Goal: Task Accomplishment & Management: Manage account settings

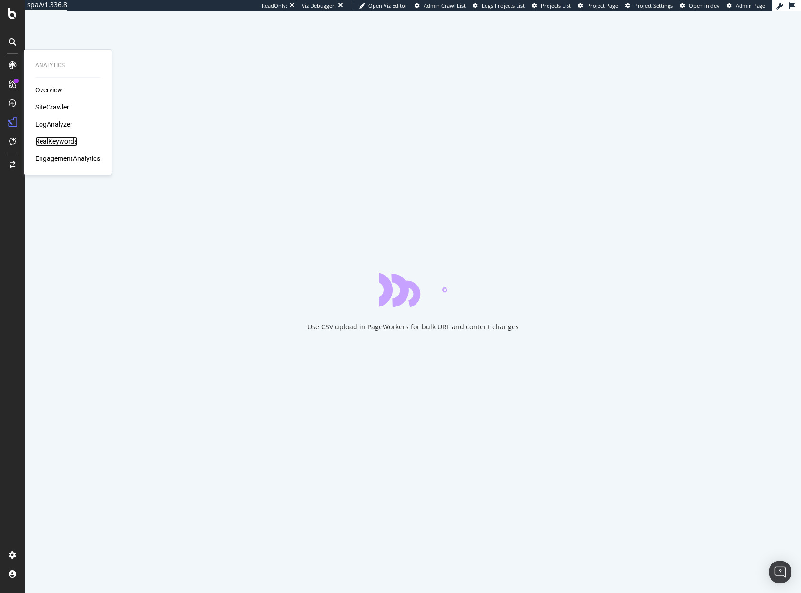
click at [53, 142] on div "RealKeywords" at bounding box center [56, 142] width 42 height 10
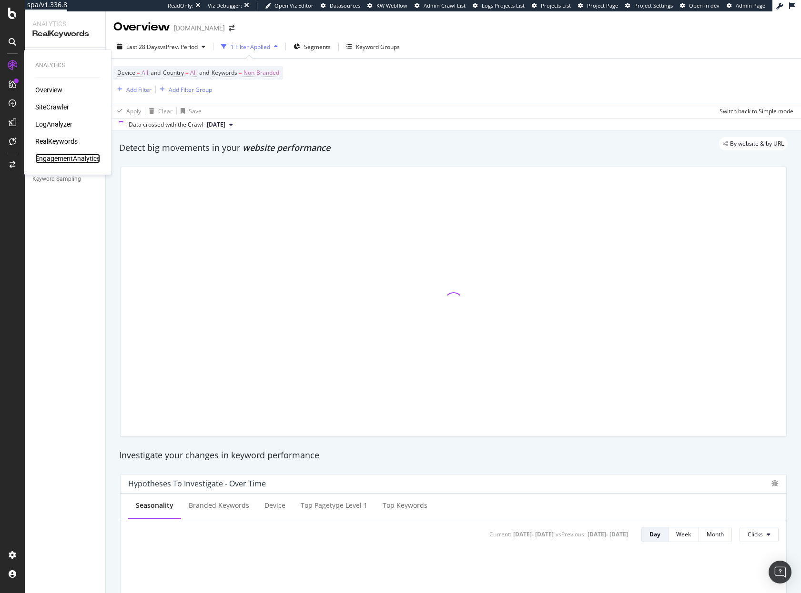
click at [81, 159] on div "EngagementAnalytics" at bounding box center [67, 159] width 65 height 10
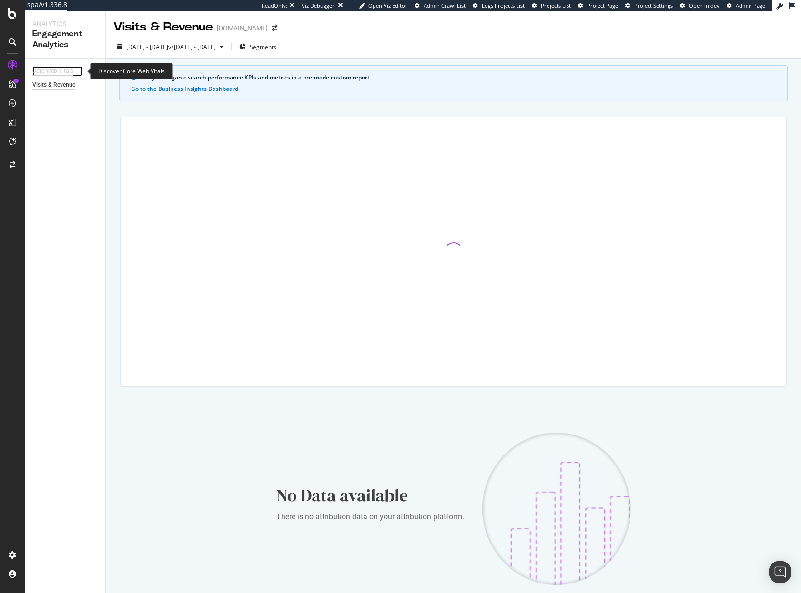
click at [56, 70] on div "Core Web Vitals" at bounding box center [52, 71] width 41 height 10
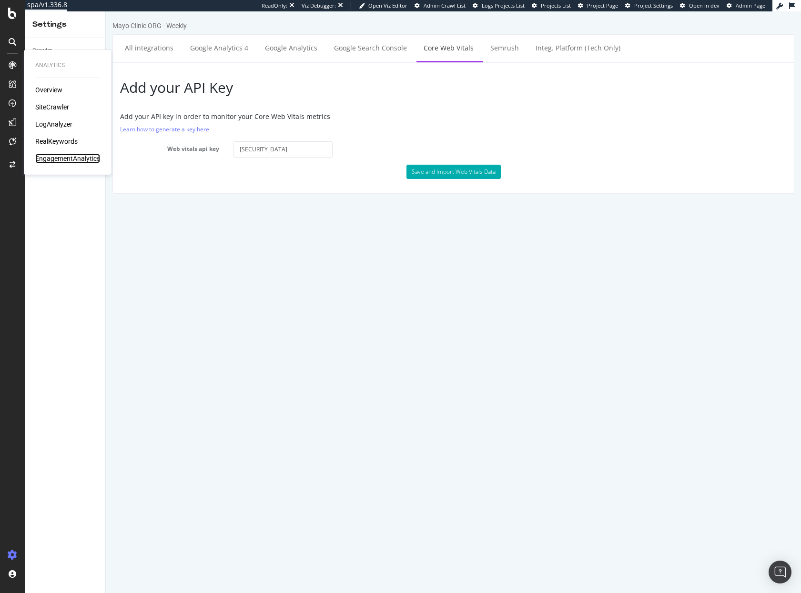
click at [55, 160] on div "EngagementAnalytics" at bounding box center [67, 159] width 65 height 10
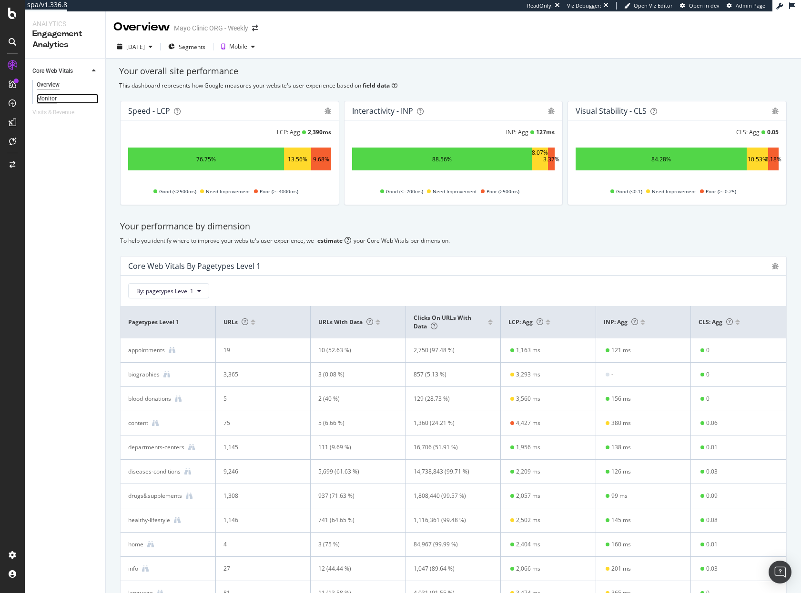
click at [48, 98] on div "Monitor" at bounding box center [47, 99] width 20 height 10
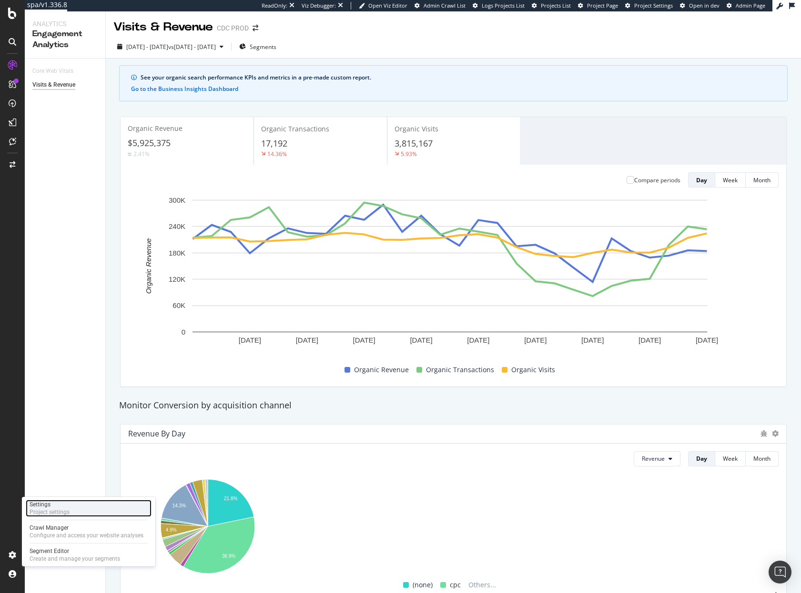
click at [53, 510] on div "Project settings" at bounding box center [50, 513] width 40 height 8
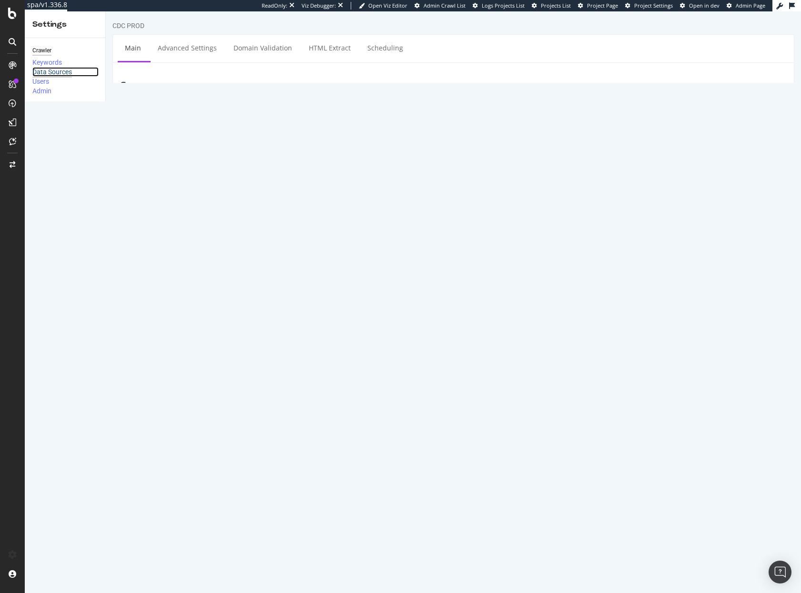
click at [43, 74] on div "Data Sources" at bounding box center [52, 72] width 40 height 10
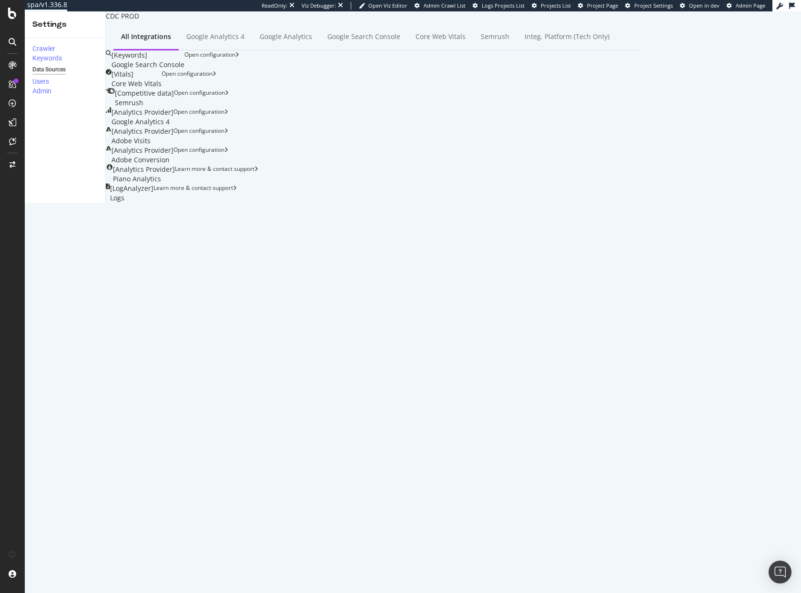
click at [590, 127] on div "[ Analytics Provider ] Adobe Visits Open configuration" at bounding box center [373, 136] width 534 height 19
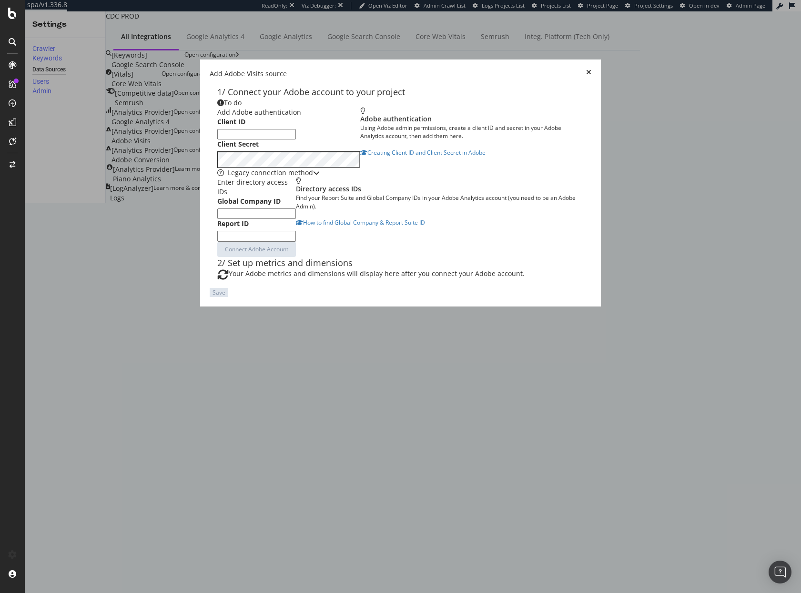
click at [591, 69] on div "Add Adobe Visits source" at bounding box center [400, 74] width 381 height 10
click at [591, 69] on icon "times" at bounding box center [588, 74] width 5 height 10
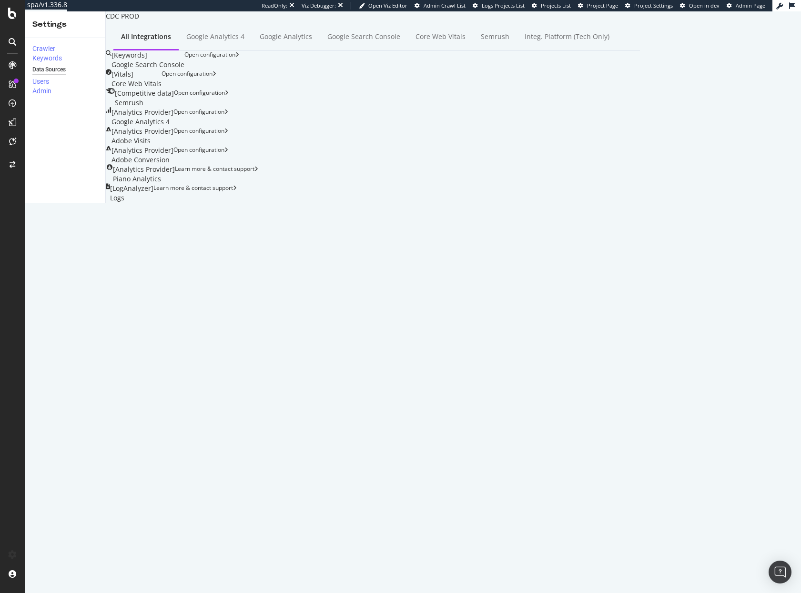
click at [640, 146] on div "[ Analytics Provider ] Adobe Conversion Open configuration" at bounding box center [373, 155] width 534 height 19
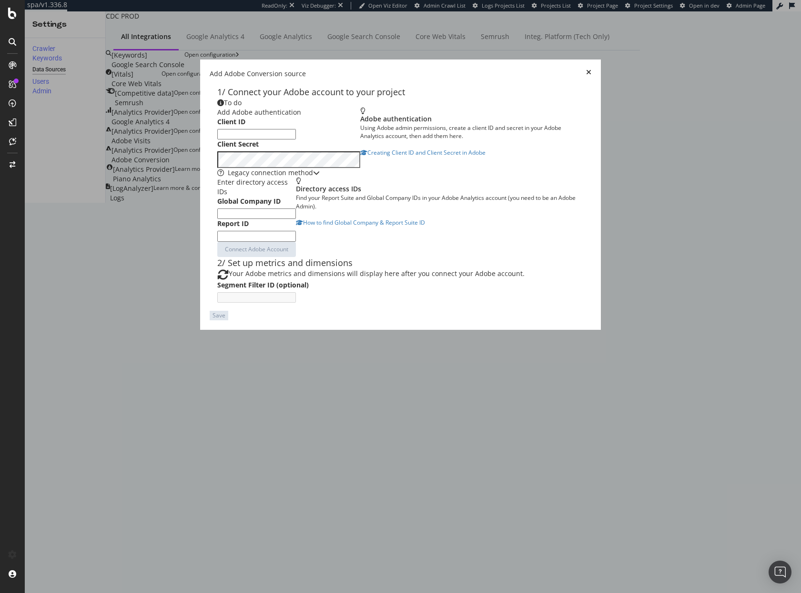
click at [591, 69] on icon "times" at bounding box center [588, 74] width 5 height 10
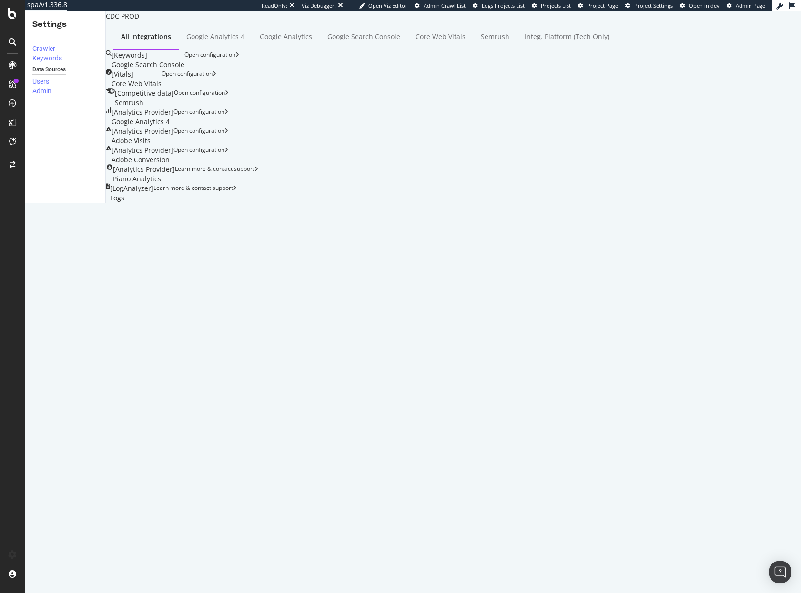
click at [498, 117] on div "[ Analytics Provider ] Google Analytics 4 Open configuration" at bounding box center [373, 117] width 534 height 19
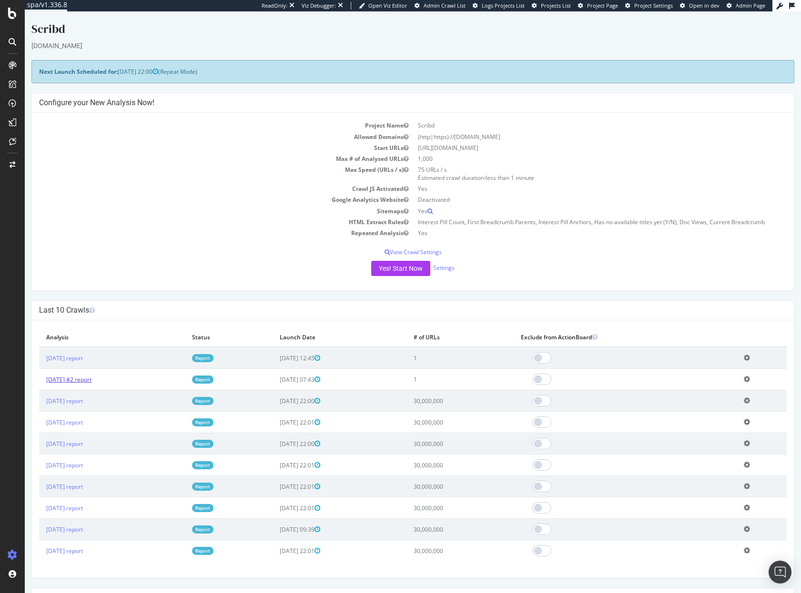
click at [91, 380] on link "2025 Aug. 18th #2 report" at bounding box center [68, 380] width 45 height 8
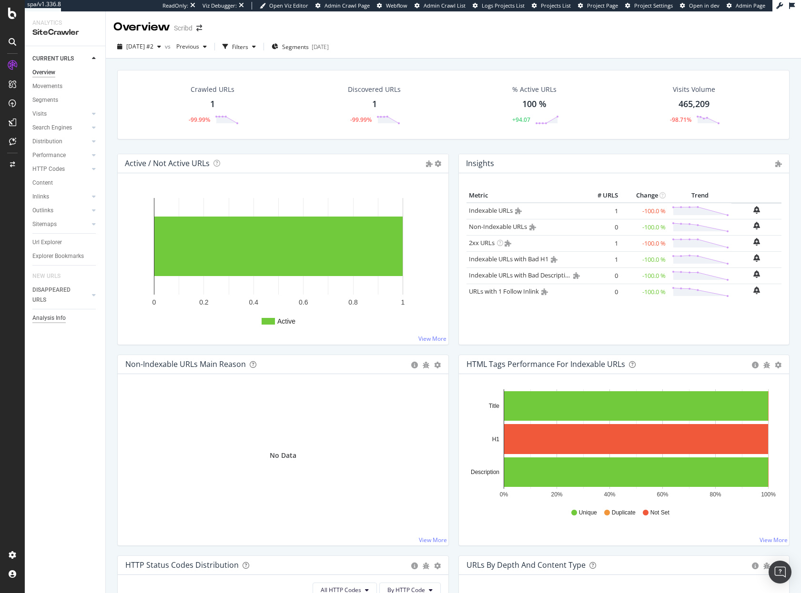
click at [48, 320] on div "Analysis Info" at bounding box center [48, 318] width 33 height 10
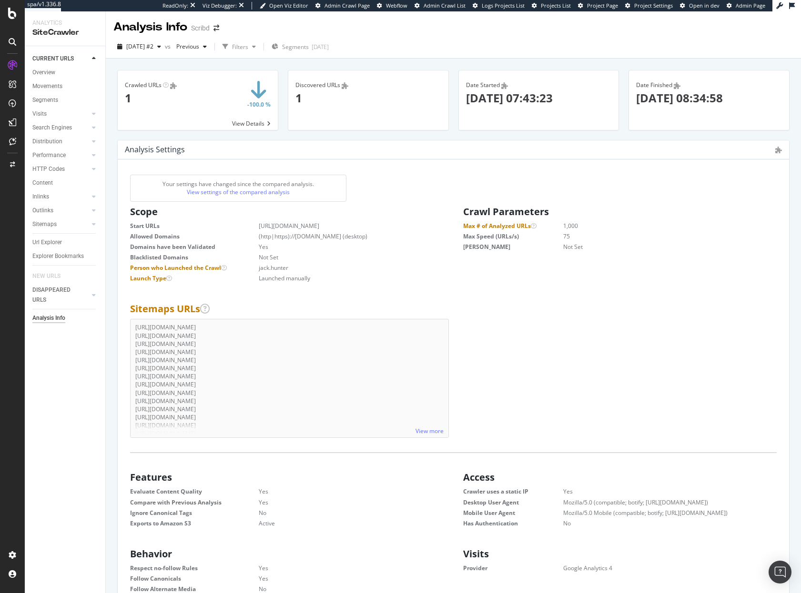
scroll to position [145, 307]
click at [247, 193] on link "View settings of the compared analysis" at bounding box center [238, 192] width 103 height 8
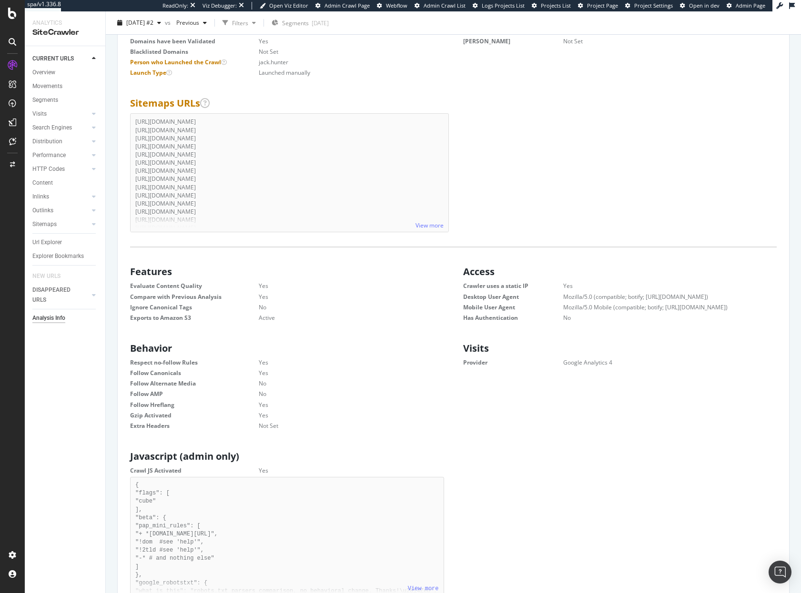
scroll to position [208, 0]
click at [422, 225] on link "View more" at bounding box center [429, 223] width 28 height 8
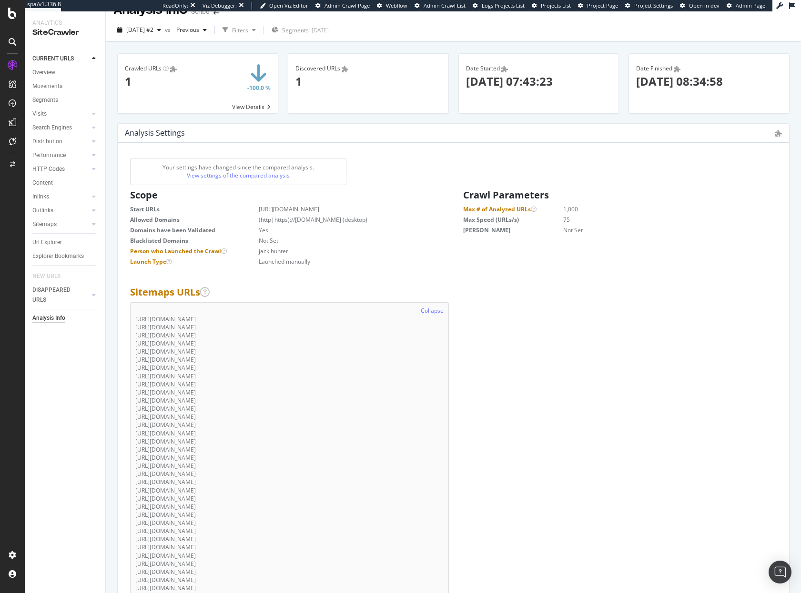
scroll to position [91, 0]
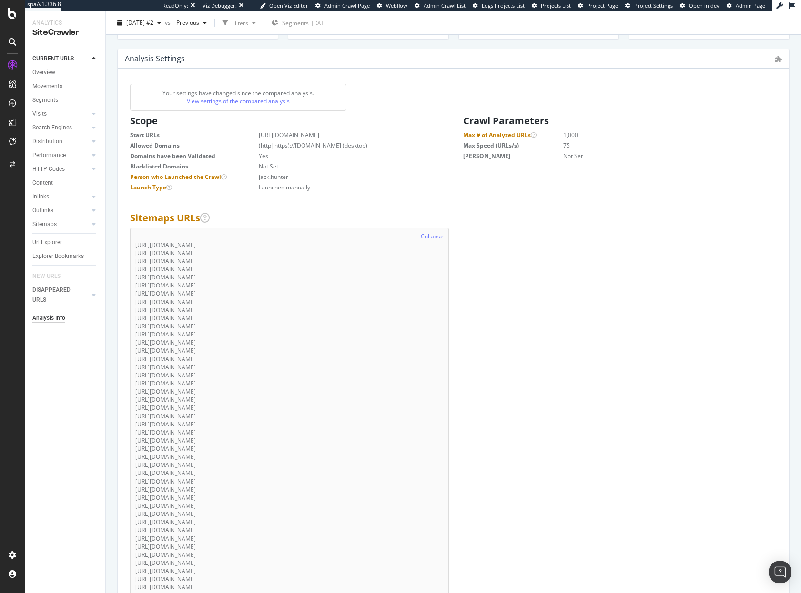
click at [235, 244] on li "https://sitemaps.scribd.com/docs_es_index.xml" at bounding box center [289, 245] width 308 height 8
copy li "https://sitemaps.scribd.com/docs_es_index.xml"
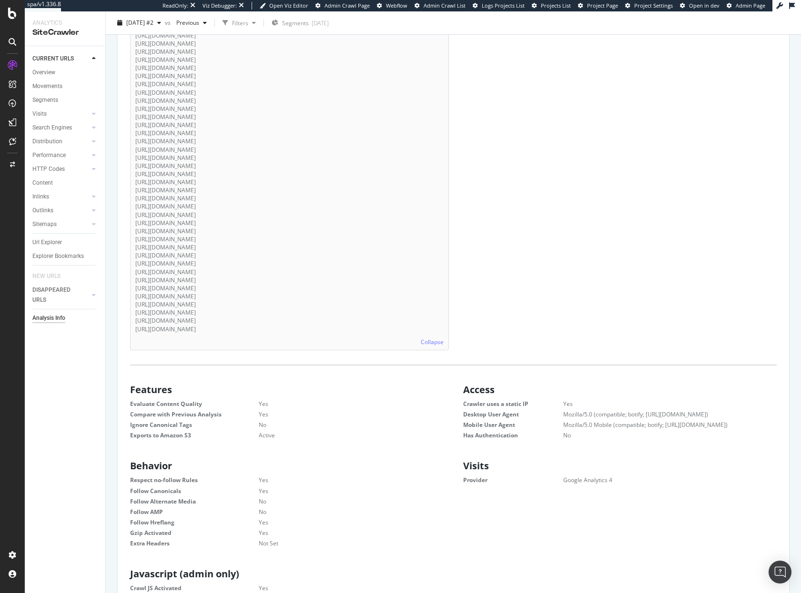
scroll to position [0, 0]
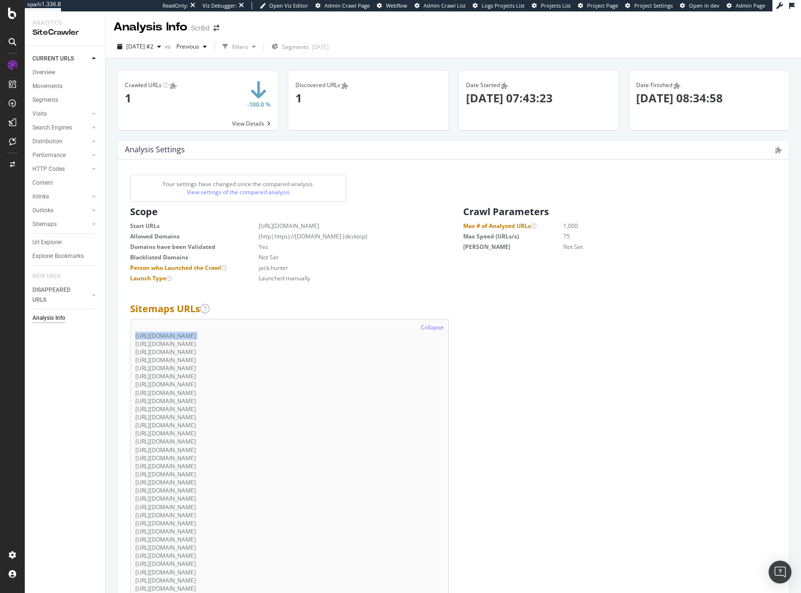
click at [259, 124] on span at bounding box center [198, 100] width 160 height 60
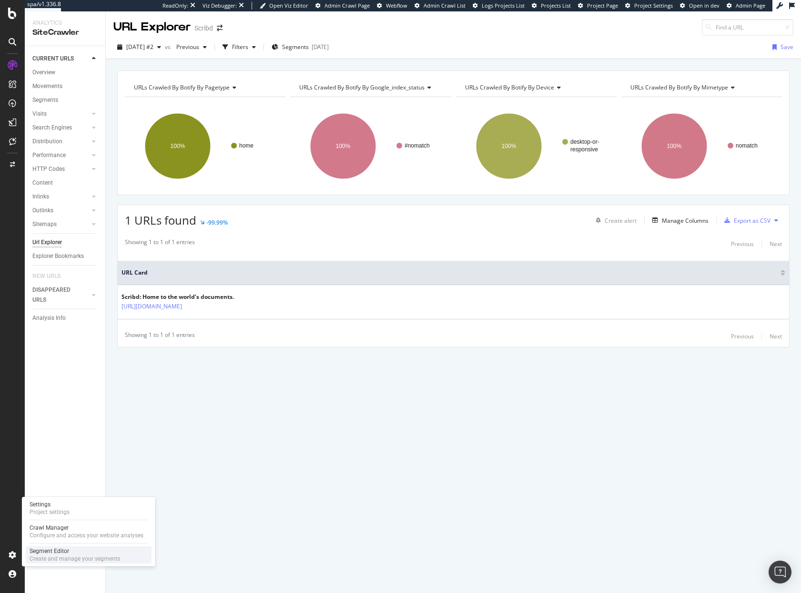
click at [47, 552] on div "Segment Editor" at bounding box center [75, 552] width 90 height 8
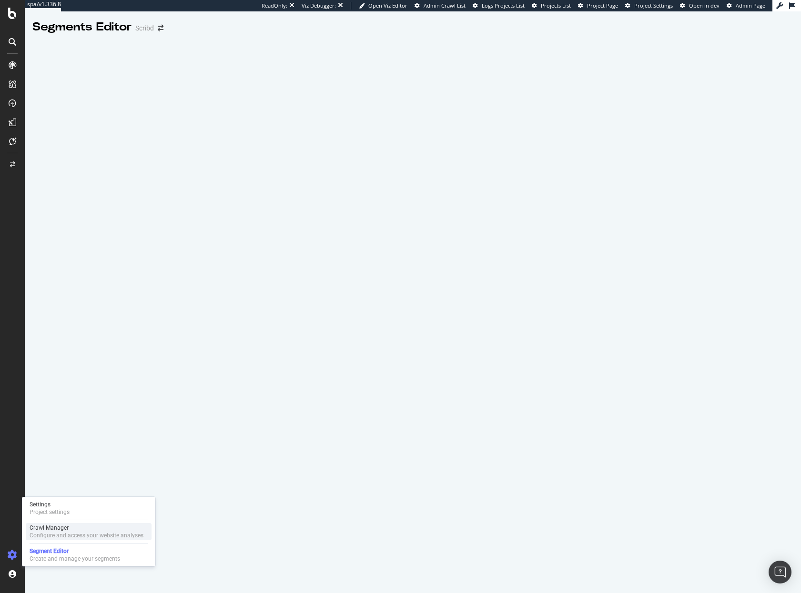
click at [49, 534] on div "Configure and access your website analyses" at bounding box center [87, 536] width 114 height 8
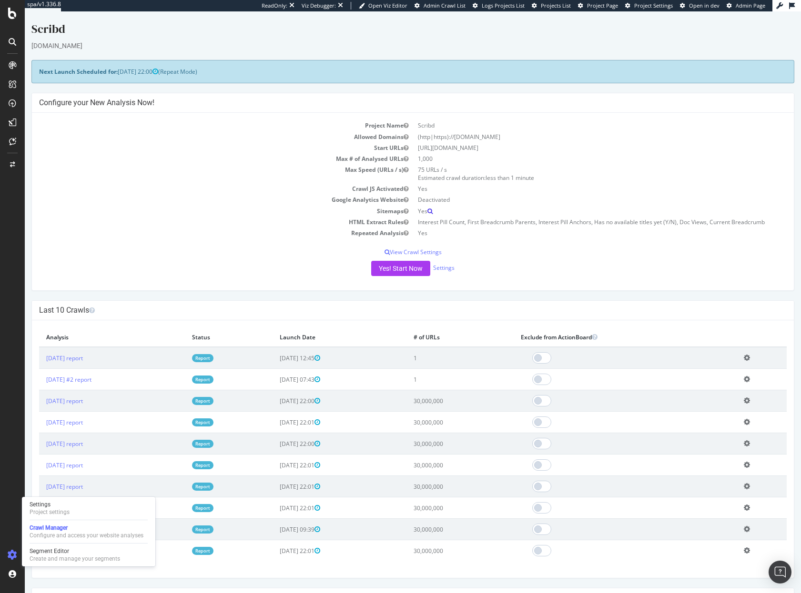
click at [428, 212] on icon at bounding box center [429, 212] width 5 height 6
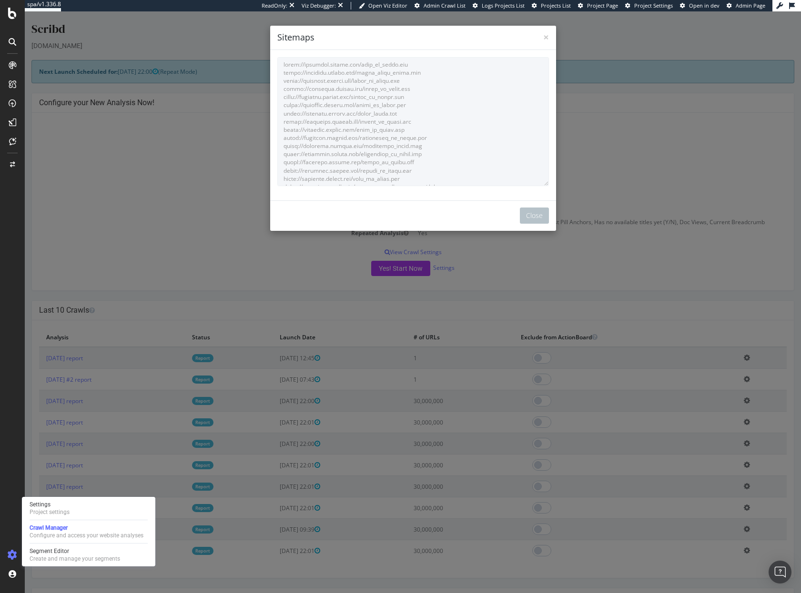
click at [230, 155] on div "× Close Sitemaps Close" at bounding box center [413, 302] width 776 height 582
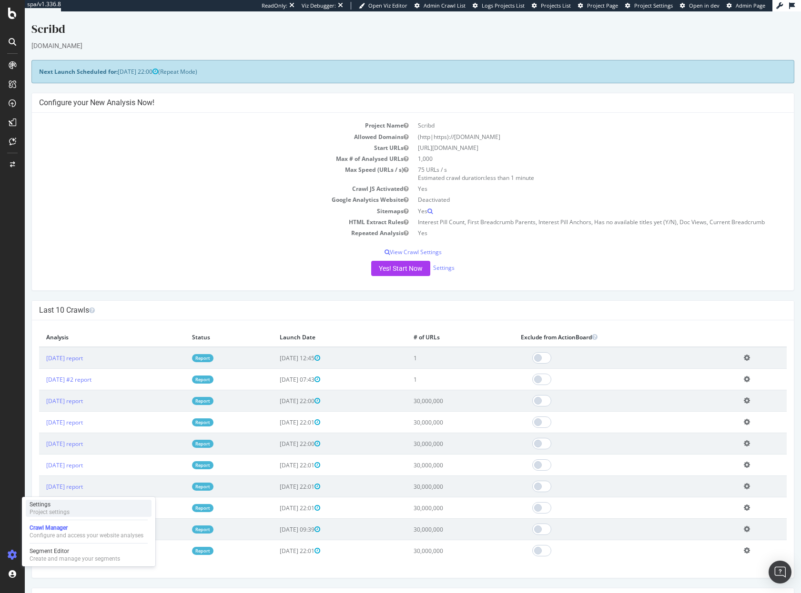
click at [46, 511] on div "Project settings" at bounding box center [50, 513] width 40 height 8
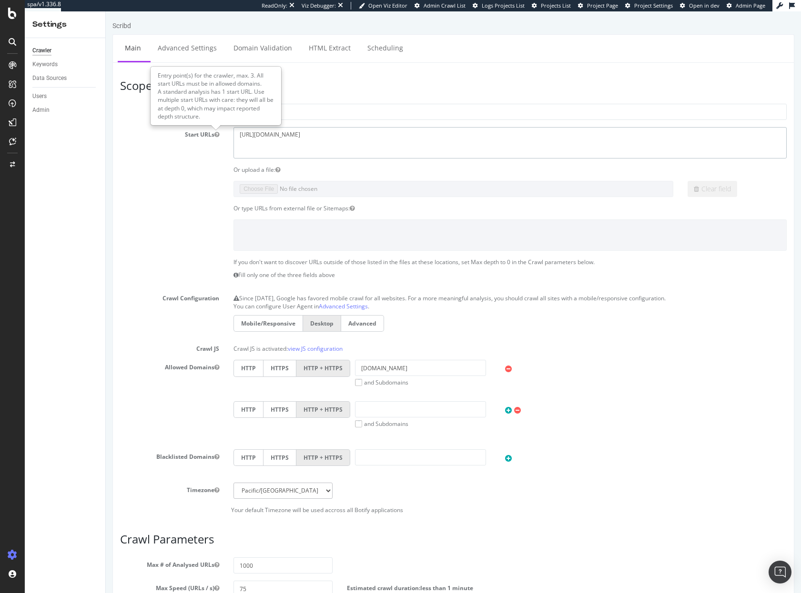
drag, startPoint x: 328, startPoint y: 141, endPoint x: 216, endPoint y: 135, distance: 112.1
click at [216, 135] on div "Start URLs https://www.scribd.com" at bounding box center [453, 142] width 680 height 31
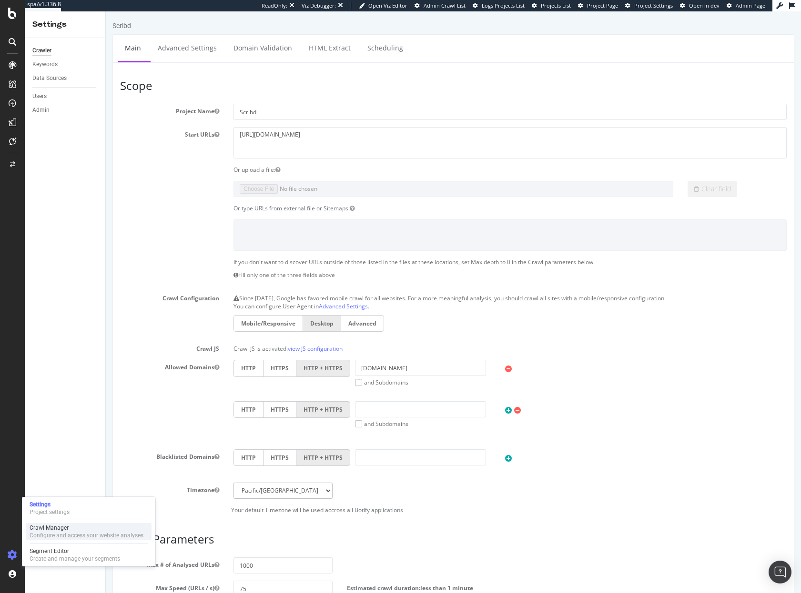
click at [43, 532] on div "Configure and access your website analyses" at bounding box center [87, 536] width 114 height 8
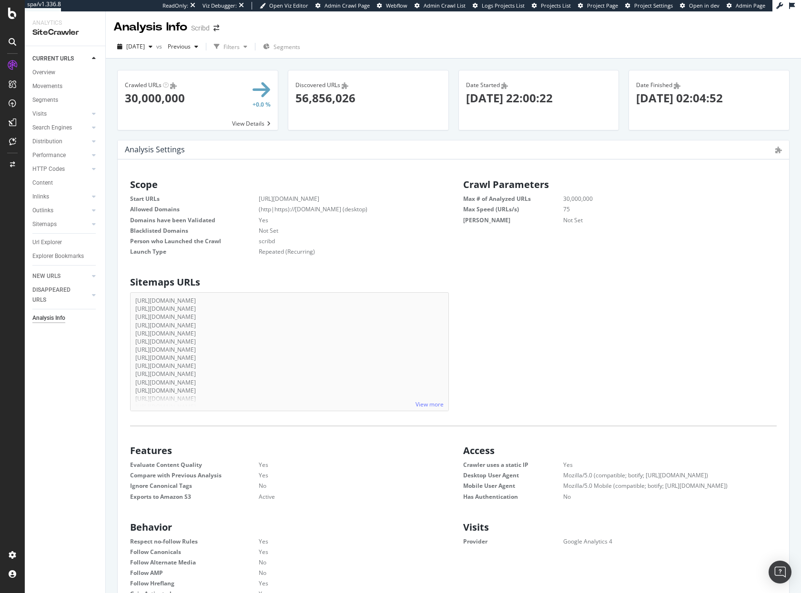
scroll to position [145, 307]
click at [423, 402] on link "View more" at bounding box center [429, 404] width 28 height 8
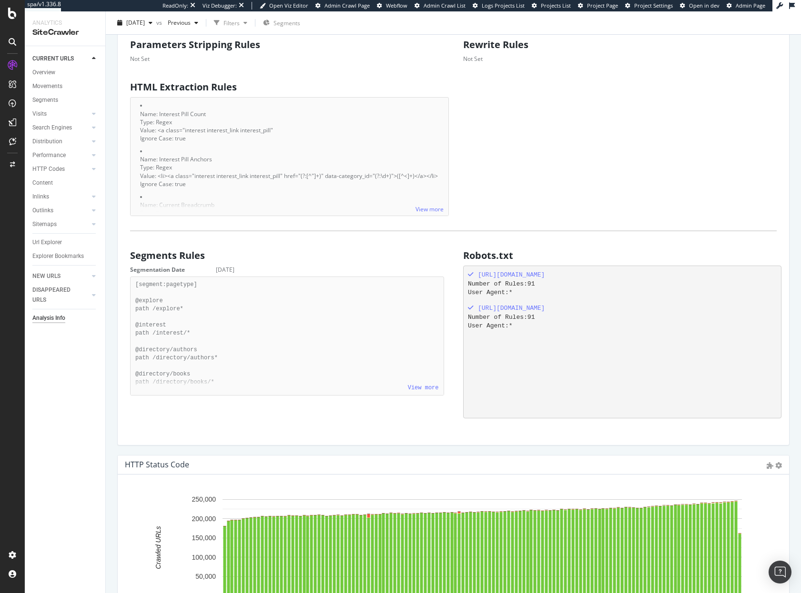
scroll to position [152, 317]
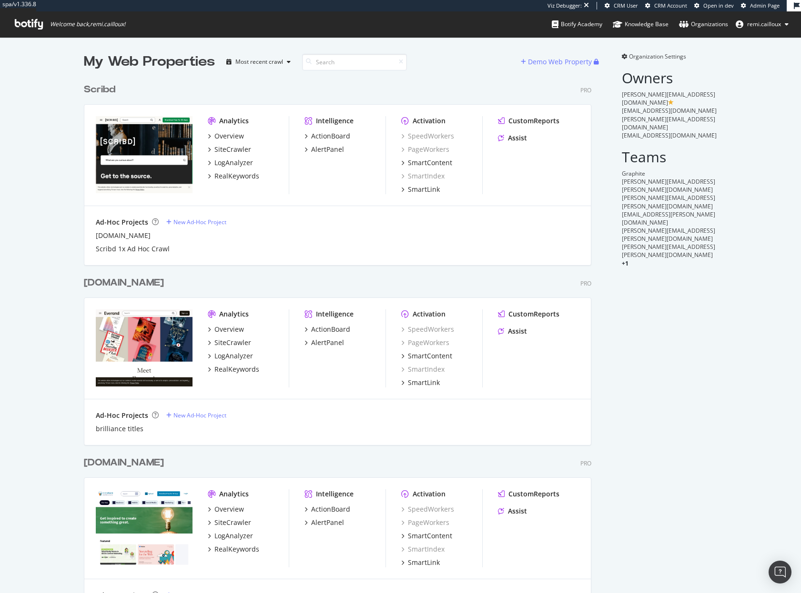
click at [105, 89] on div "Scribd" at bounding box center [99, 90] width 31 height 14
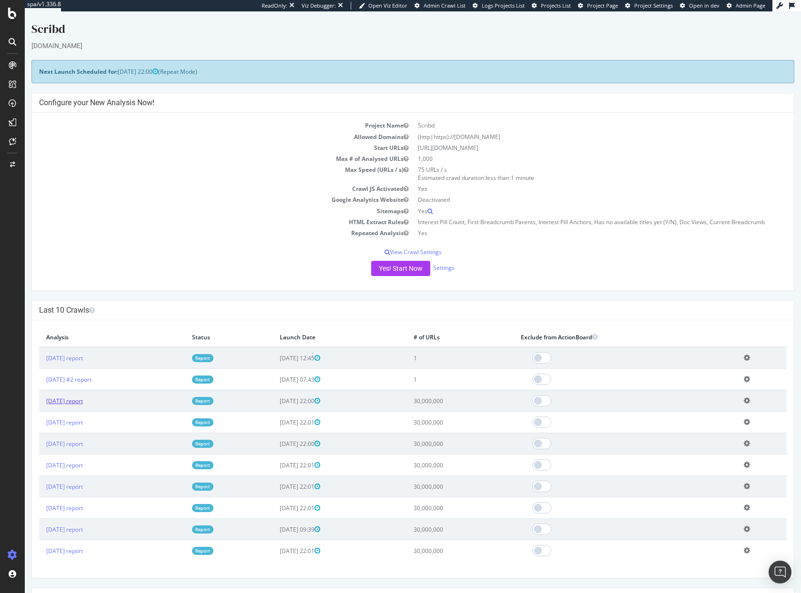
click at [83, 402] on link "[DATE] report" at bounding box center [64, 401] width 37 height 8
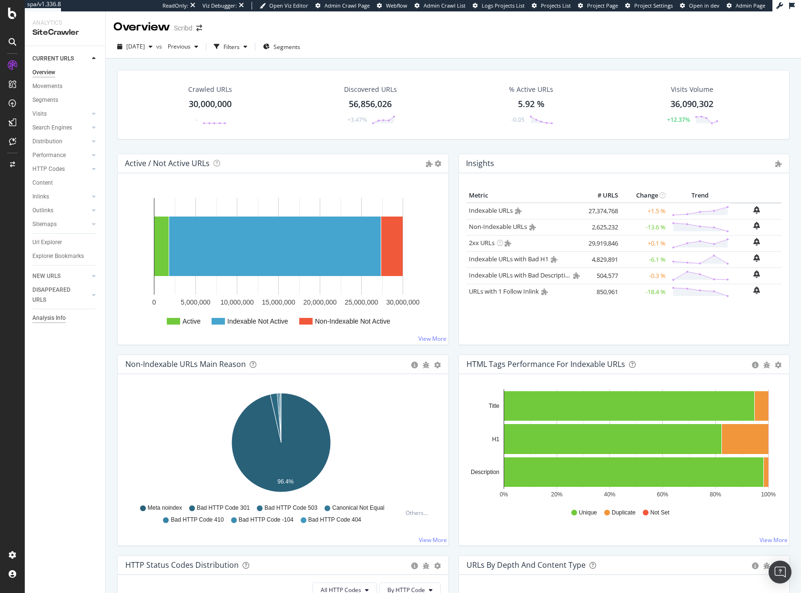
click at [46, 316] on div "Analysis Info" at bounding box center [48, 318] width 33 height 10
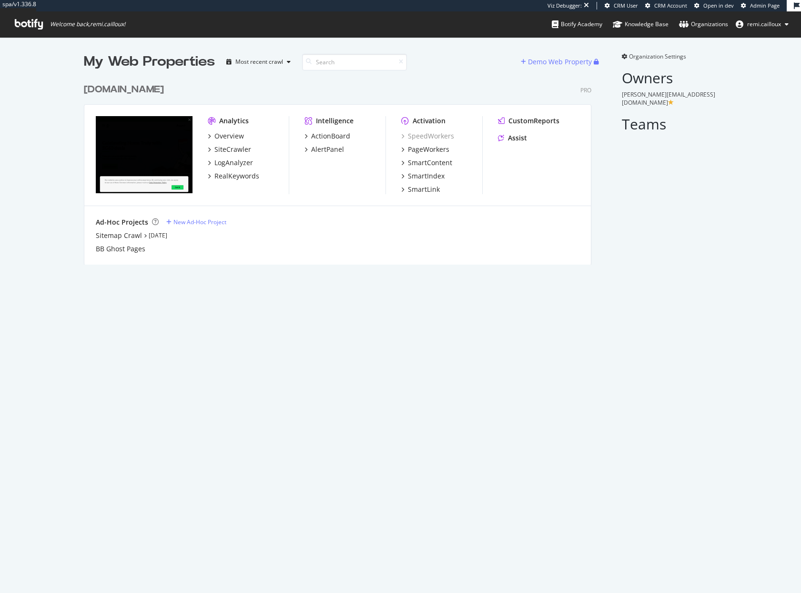
scroll to position [186, 508]
click at [111, 88] on div "[DOMAIN_NAME]" at bounding box center [124, 90] width 80 height 14
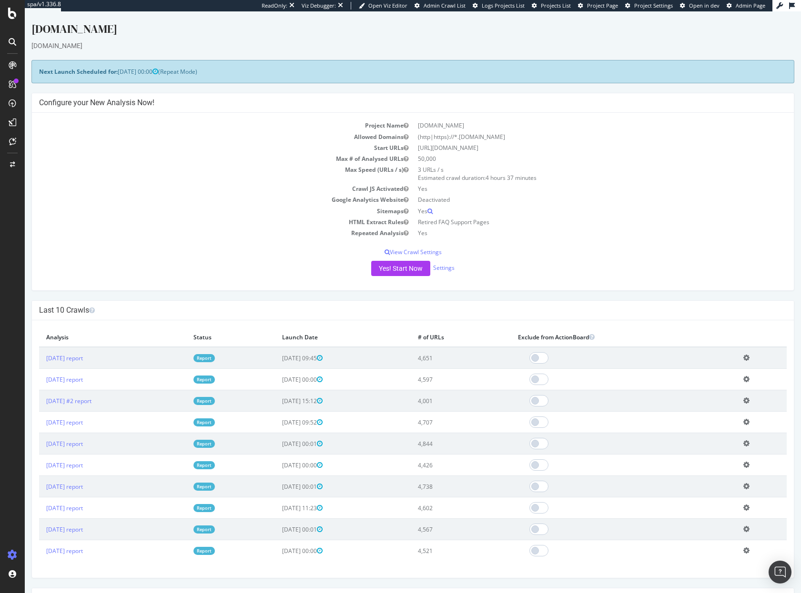
click at [603, 5] on span "Project Page" at bounding box center [602, 5] width 31 height 7
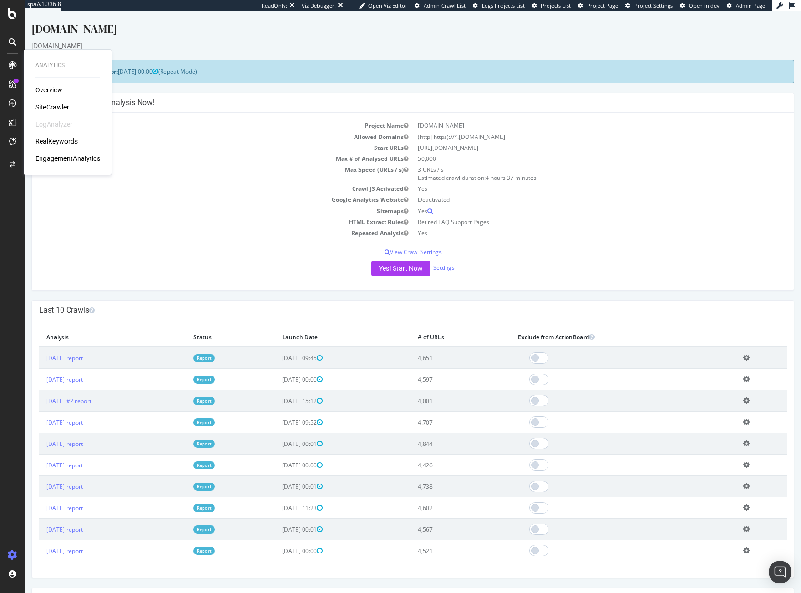
click at [15, 66] on icon at bounding box center [13, 65] width 8 height 8
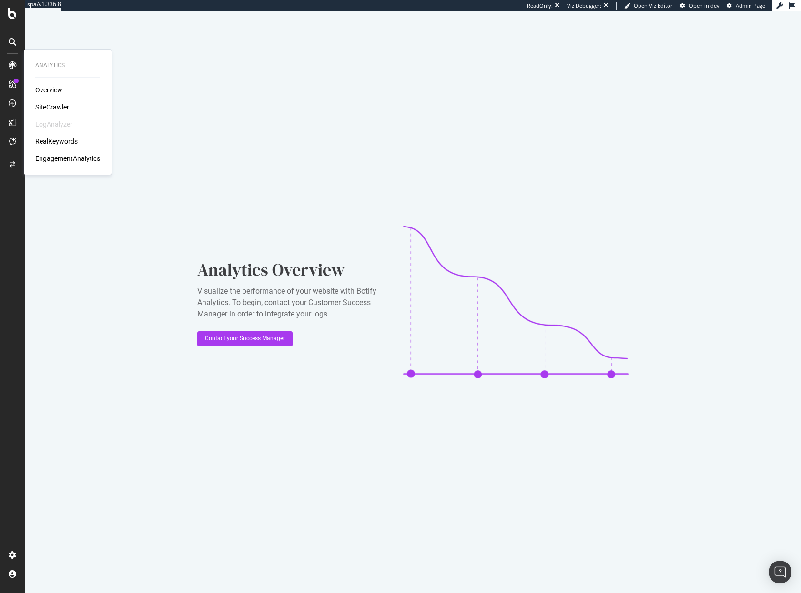
click at [49, 106] on div "SiteCrawler" at bounding box center [52, 107] width 34 height 10
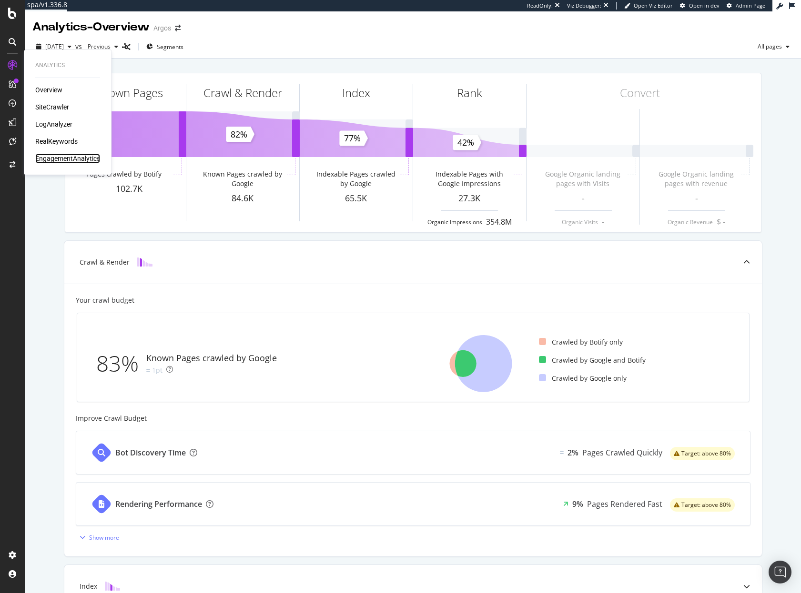
click at [55, 159] on div "EngagementAnalytics" at bounding box center [67, 159] width 65 height 10
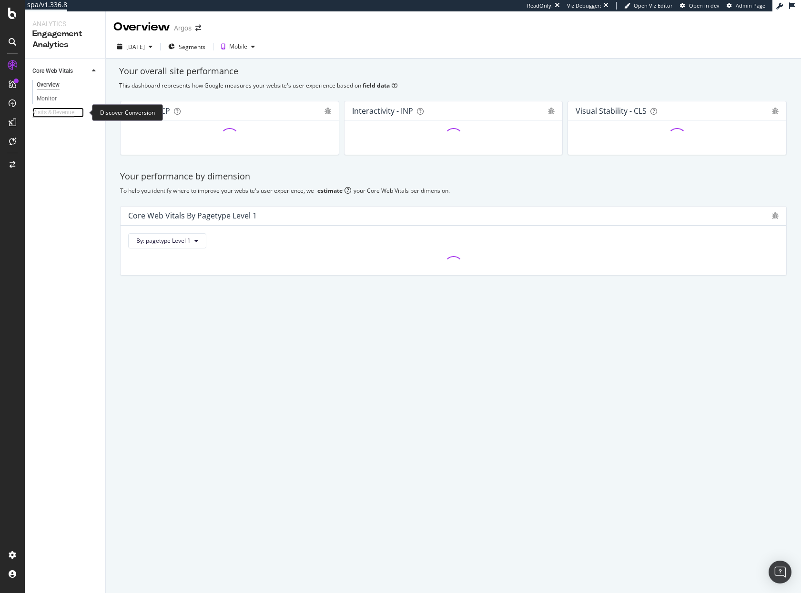
click at [53, 110] on div "Visits & Revenue" at bounding box center [53, 113] width 42 height 10
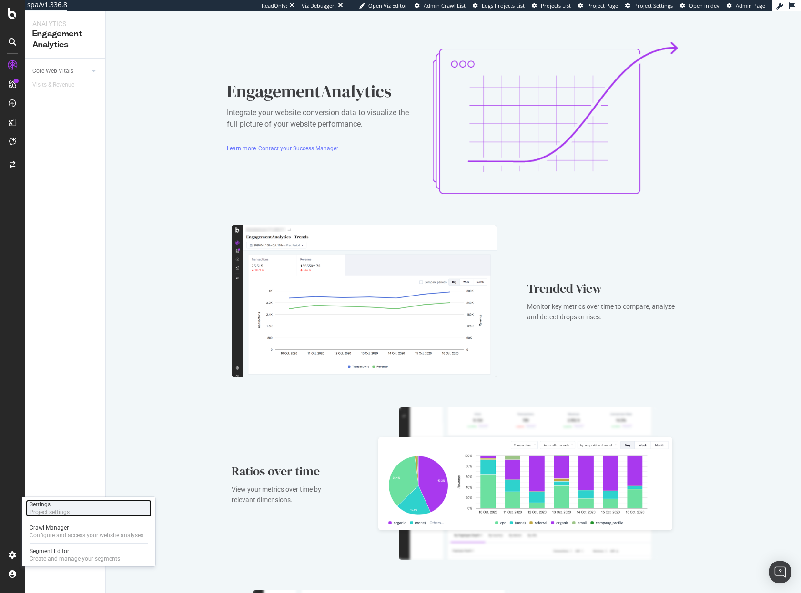
click at [49, 510] on div "Project settings" at bounding box center [50, 513] width 40 height 8
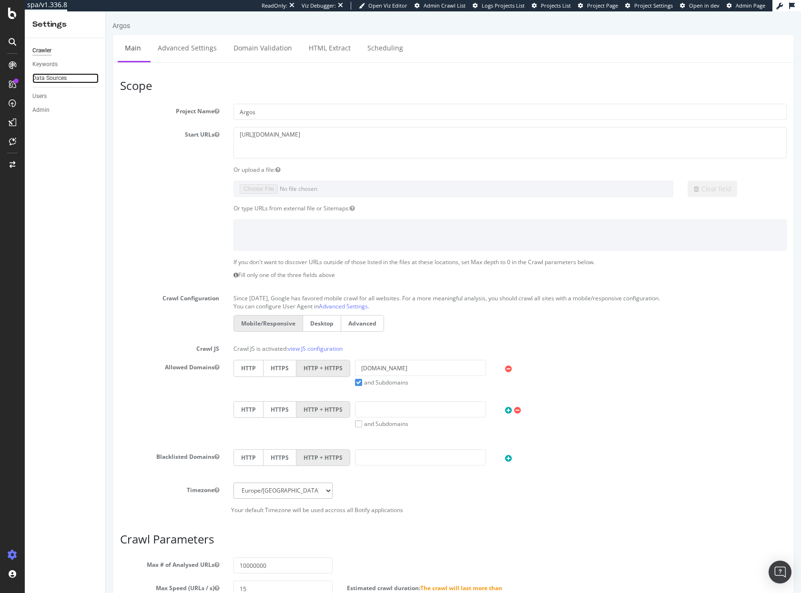
click at [67, 74] on link "Data Sources" at bounding box center [65, 78] width 66 height 10
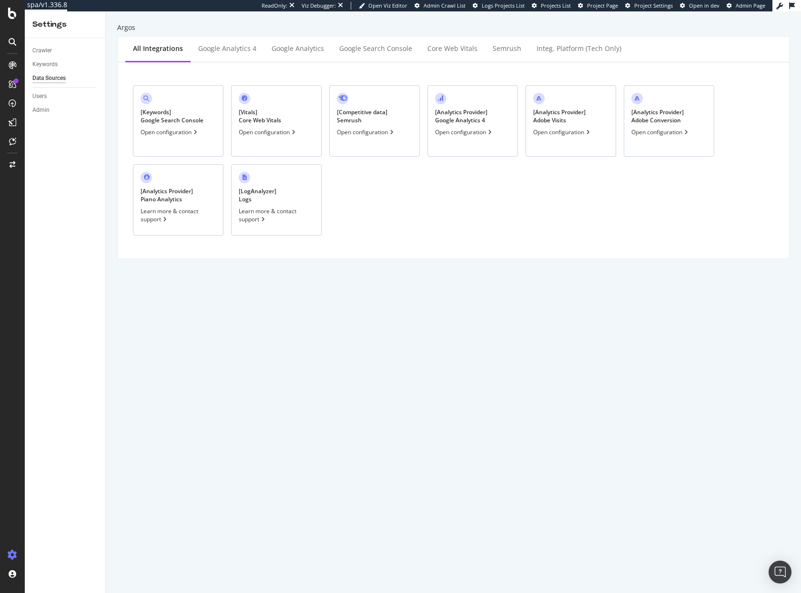
click at [467, 109] on div "[ Analytics Provider ] Google Analytics 4" at bounding box center [461, 116] width 52 height 16
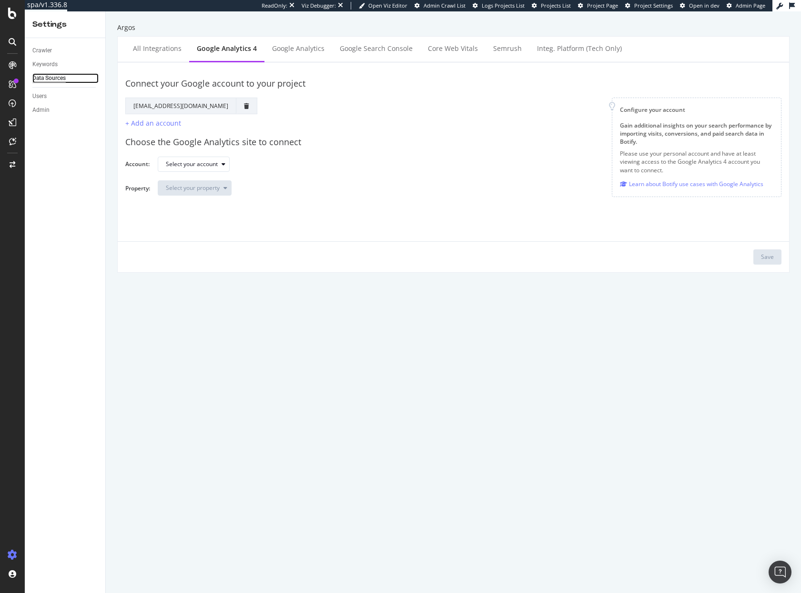
click at [49, 78] on div "Data Sources" at bounding box center [48, 78] width 33 height 10
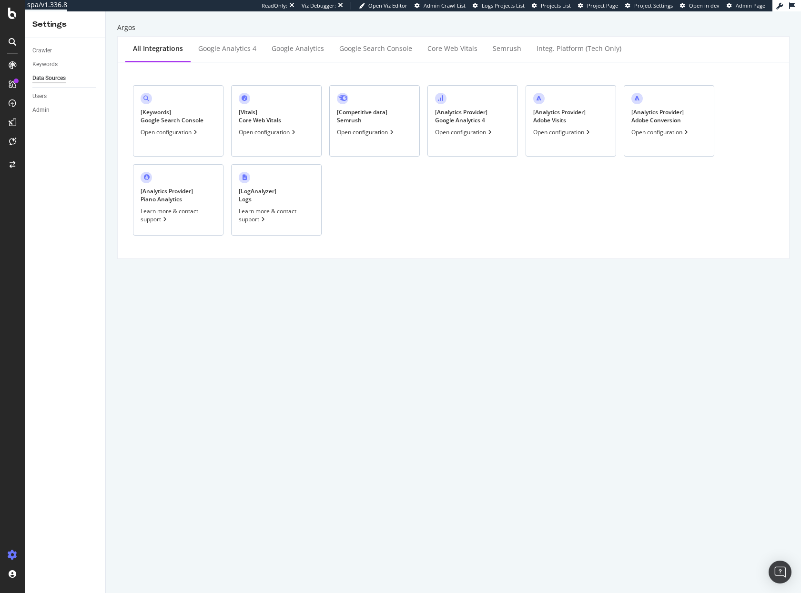
click at [581, 115] on div "[ Analytics Provider ] Adobe Visits" at bounding box center [559, 116] width 52 height 16
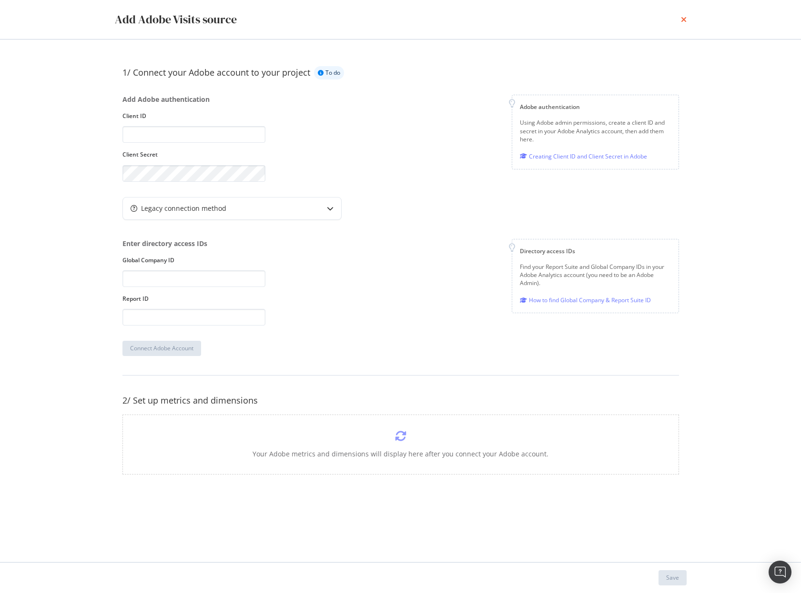
click at [683, 21] on icon "times" at bounding box center [683, 20] width 6 height 8
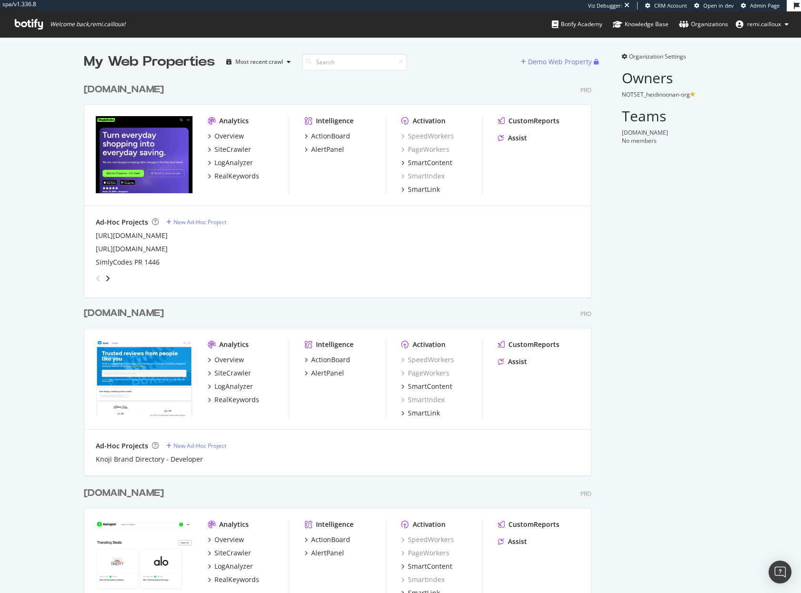
click at [135, 91] on div "[DOMAIN_NAME]" at bounding box center [124, 90] width 80 height 14
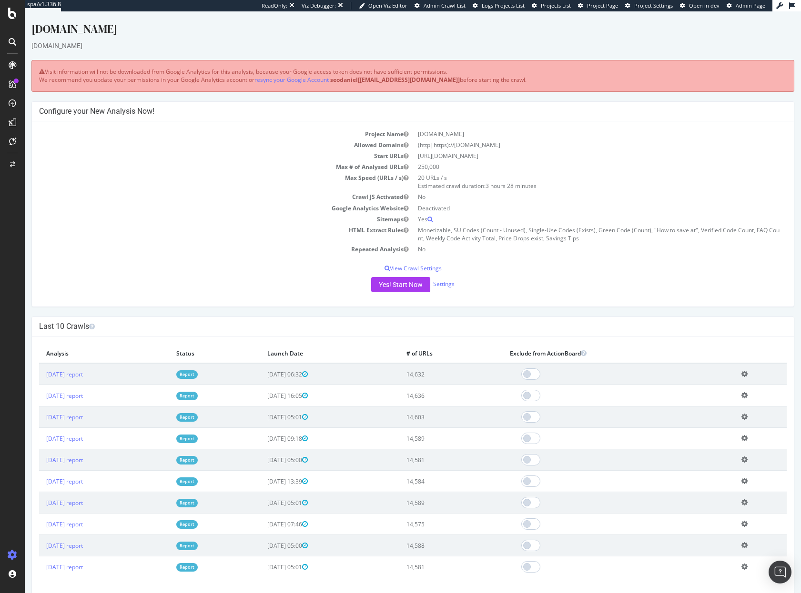
click at [602, 6] on span "Project Page" at bounding box center [602, 5] width 31 height 7
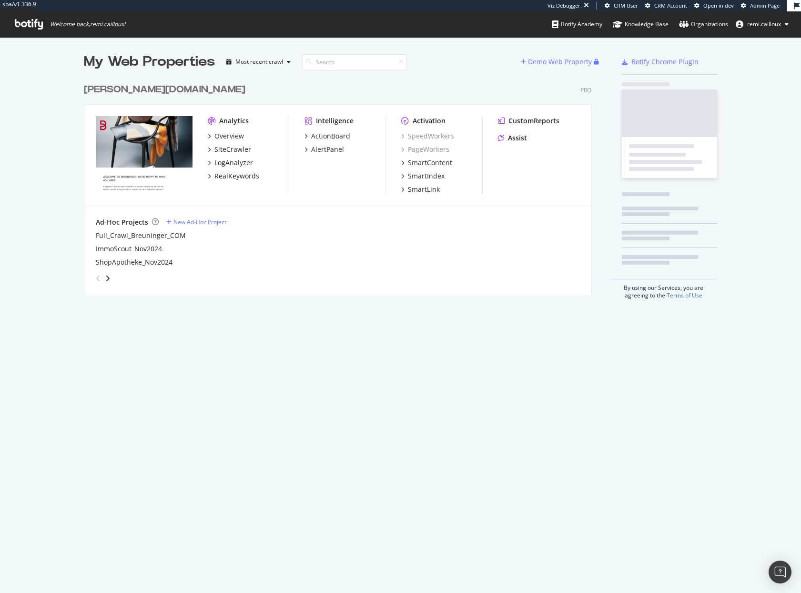
scroll to position [224, 515]
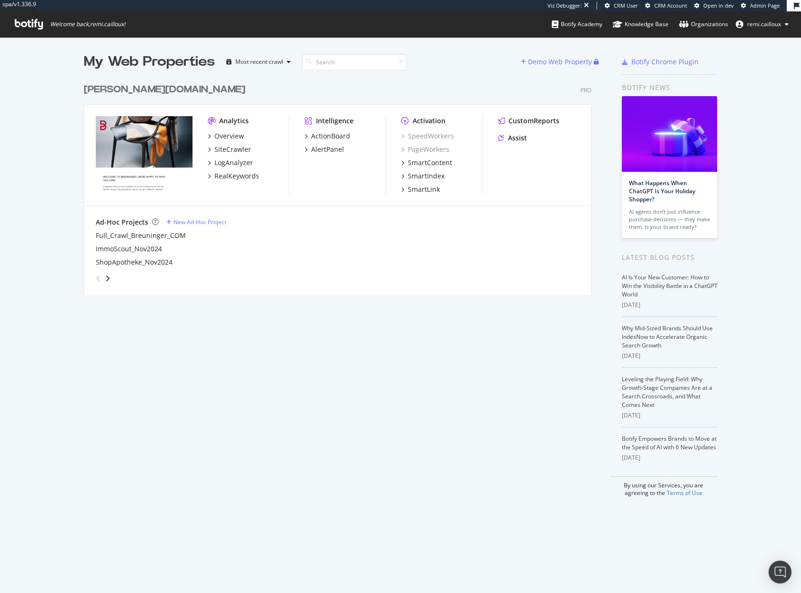
click at [135, 91] on div "breuninger.com" at bounding box center [164, 90] width 161 height 14
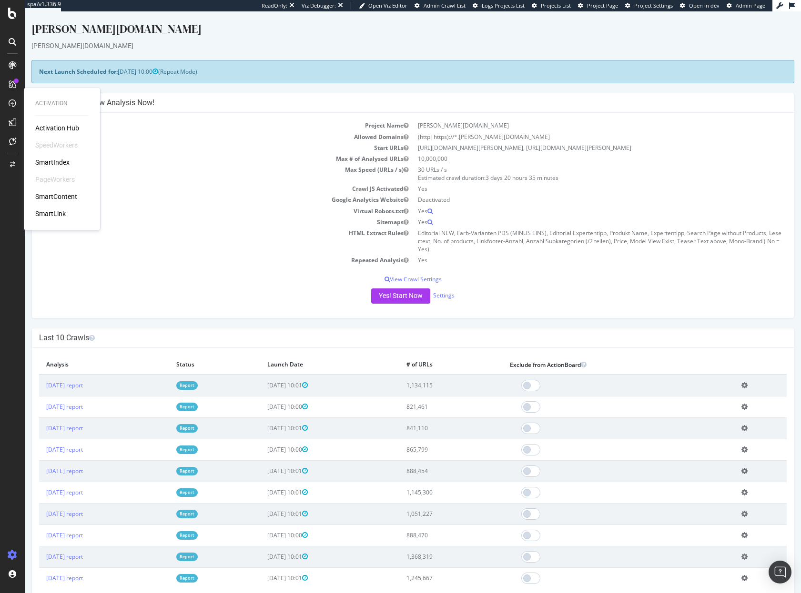
click at [53, 161] on div "SmartIndex" at bounding box center [52, 163] width 34 height 10
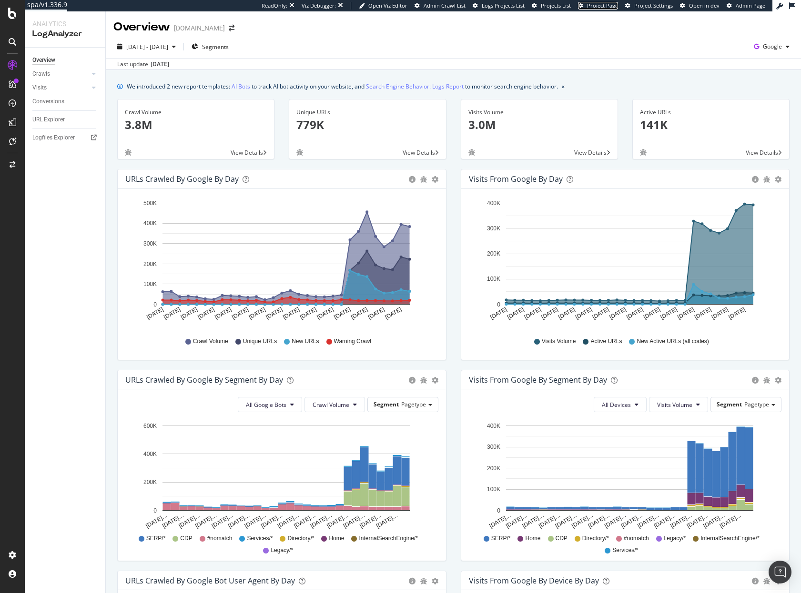
click at [607, 6] on span "Project Page" at bounding box center [602, 5] width 31 height 7
